Goal: Find specific page/section: Find specific page/section

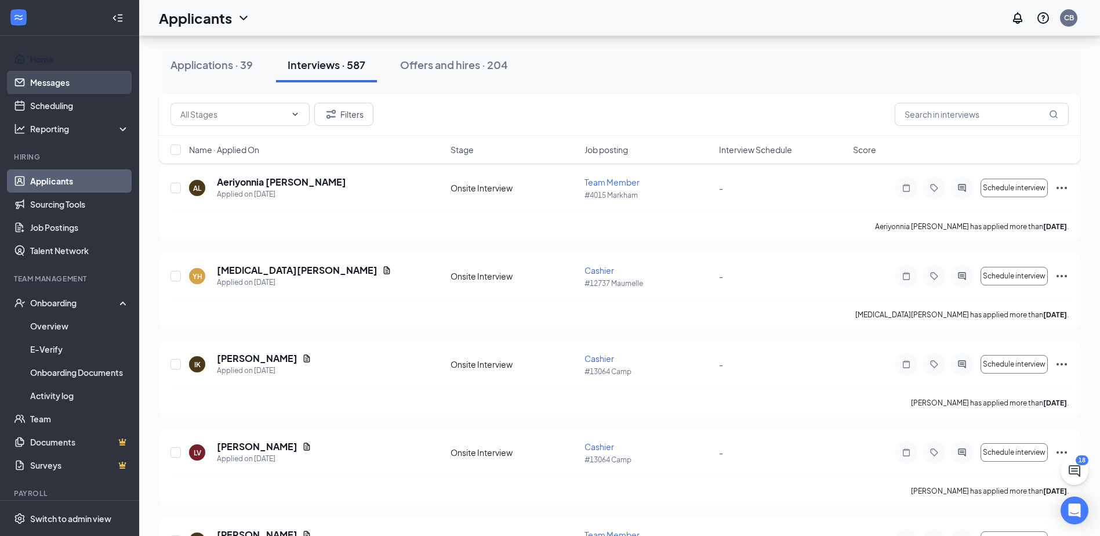
scroll to position [8064, 0]
click at [228, 110] on input "text" at bounding box center [233, 114] width 106 height 13
click at [984, 121] on input "text" at bounding box center [982, 114] width 174 height 23
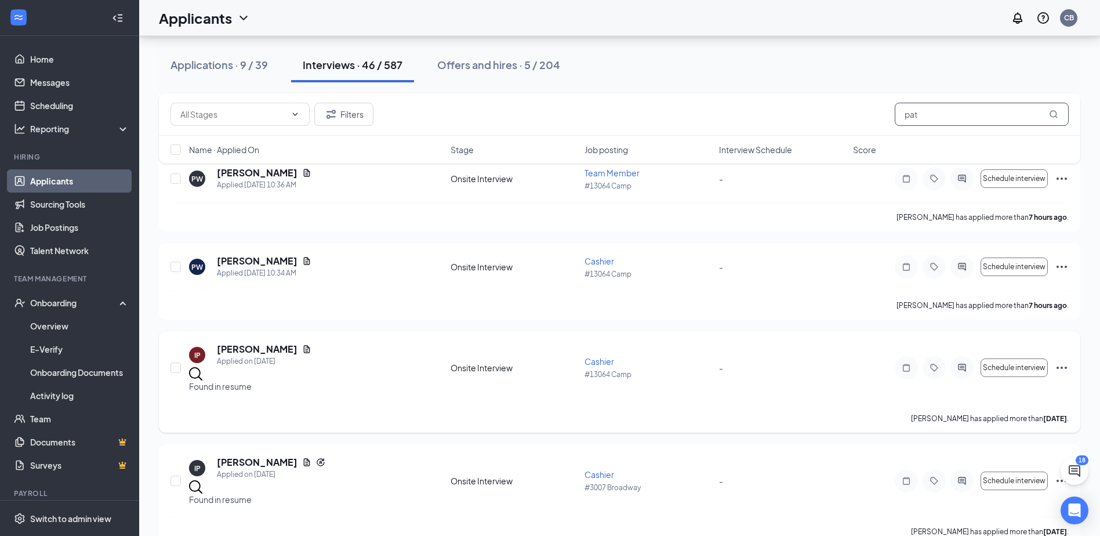
scroll to position [464, 0]
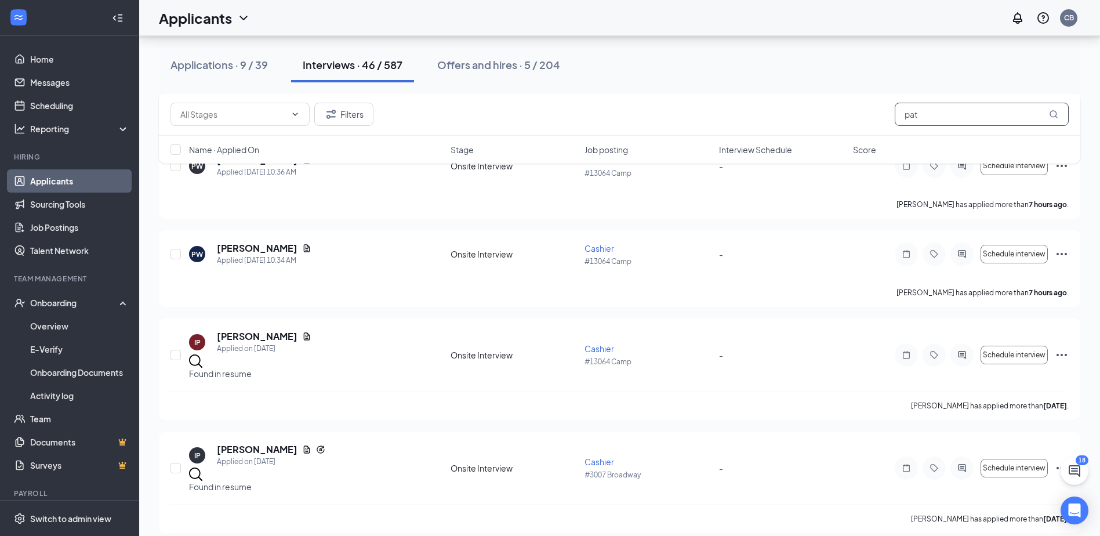
click at [944, 108] on input "pat" at bounding box center [982, 114] width 174 height 23
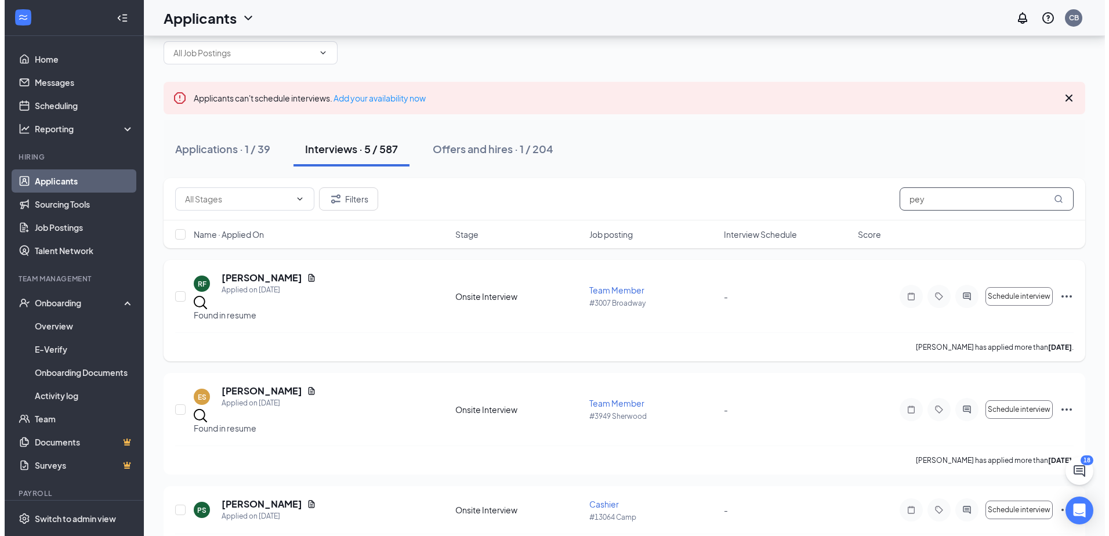
scroll to position [116, 0]
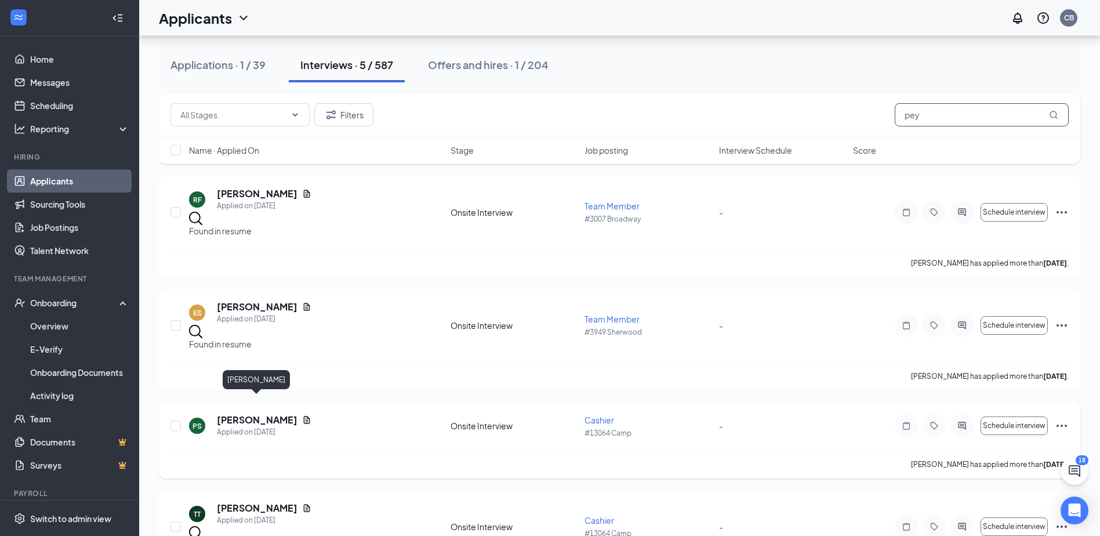
type input "pey"
click at [261, 414] on h5 "[PERSON_NAME]" at bounding box center [257, 420] width 81 height 13
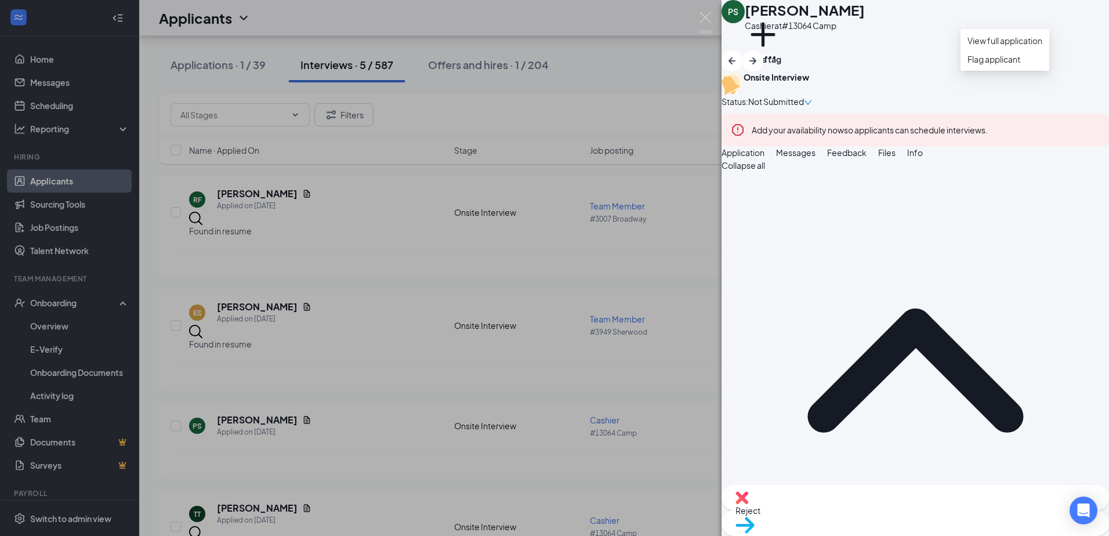
click at [777, 50] on icon "Ellipses" at bounding box center [770, 57] width 14 height 14
click at [1033, 41] on link "View full application" at bounding box center [1005, 40] width 75 height 13
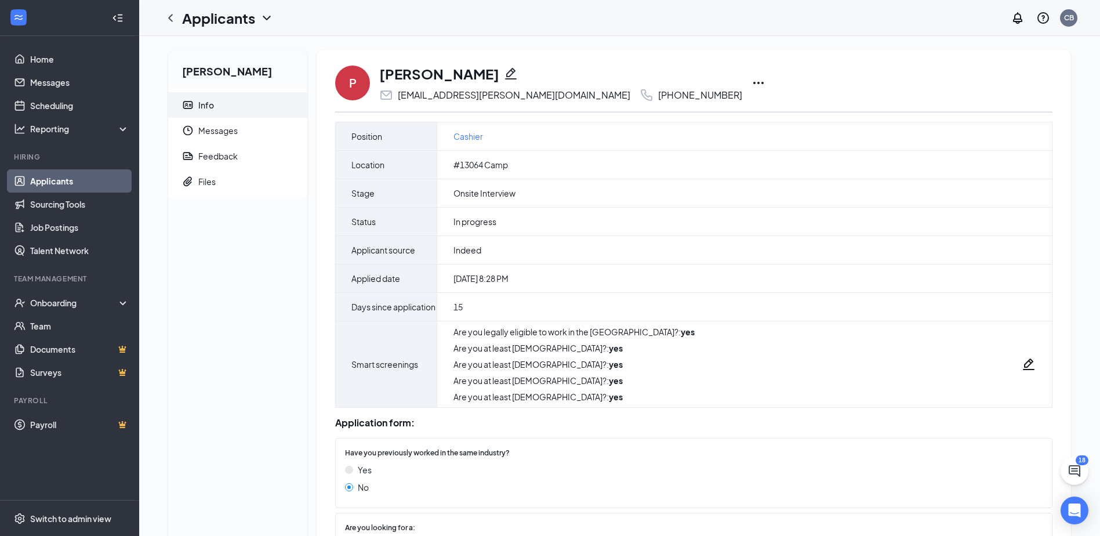
click at [752, 80] on icon "Ellipses" at bounding box center [759, 83] width 14 height 14
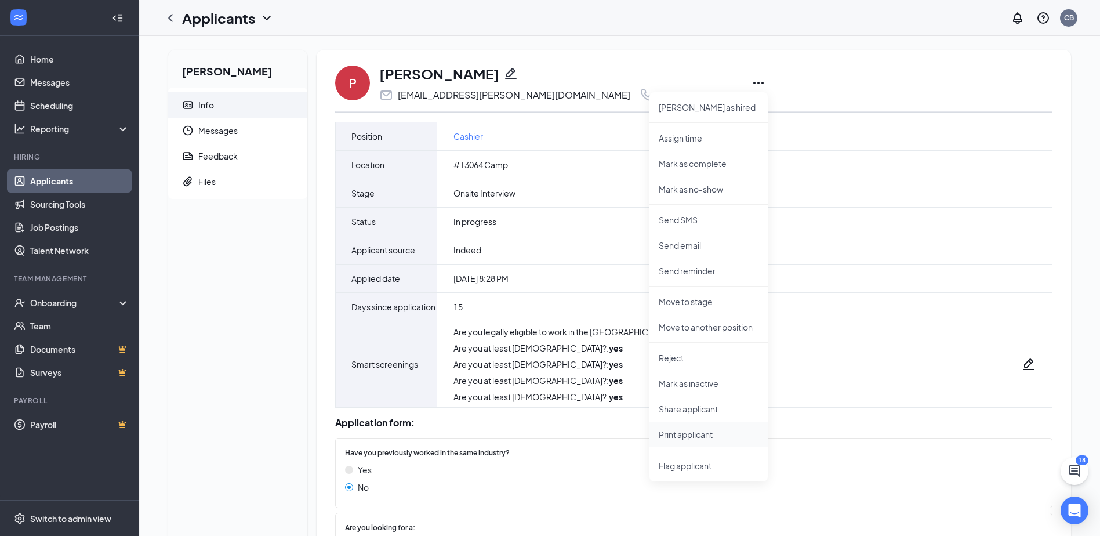
click at [698, 429] on li "Print applicant" at bounding box center [709, 435] width 118 height 26
